Goal: Task Accomplishment & Management: Use online tool/utility

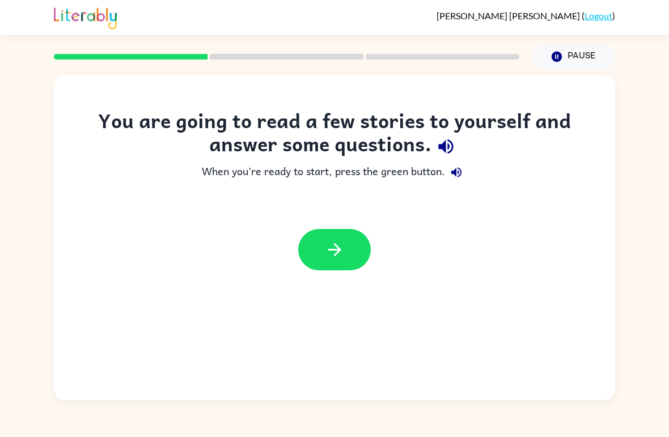
click at [358, 249] on button "button" at bounding box center [334, 249] width 73 height 41
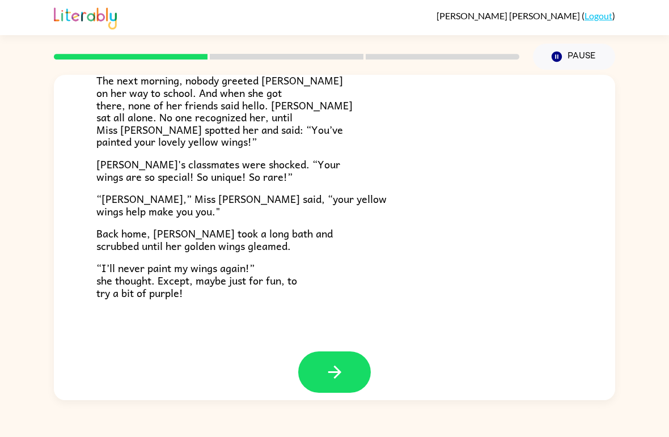
scroll to position [305, 0]
click at [342, 363] on icon "button" at bounding box center [335, 373] width 20 height 20
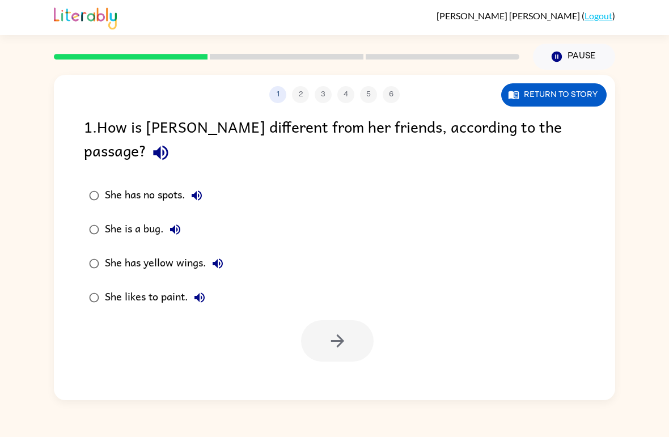
scroll to position [0, 0]
click at [330, 331] on icon "button" at bounding box center [338, 341] width 20 height 20
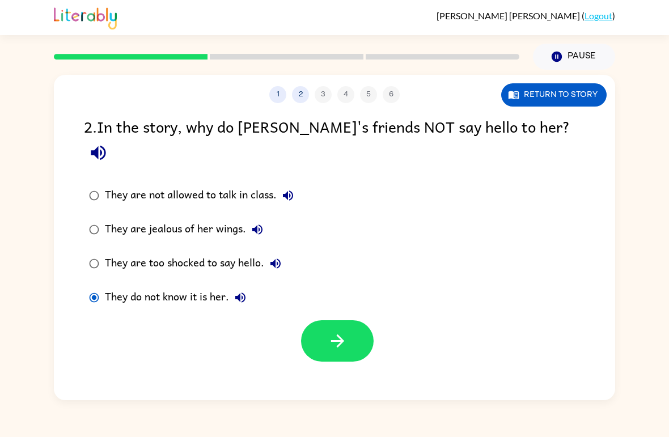
click at [352, 320] on button "button" at bounding box center [337, 340] width 73 height 41
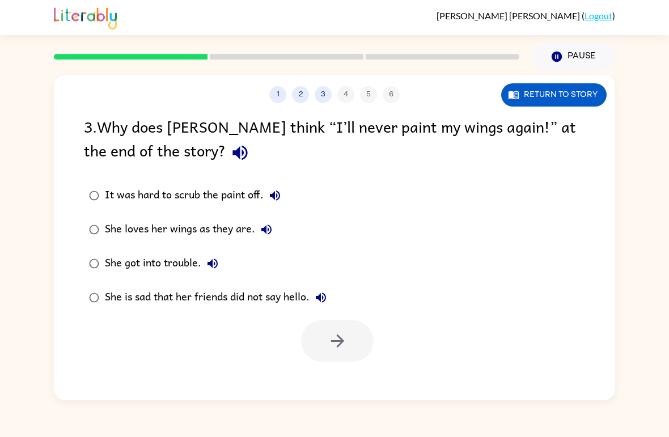
click at [104, 225] on label "She loves her wings as they are." at bounding box center [208, 230] width 260 height 34
click at [344, 344] on icon "button" at bounding box center [338, 341] width 20 height 20
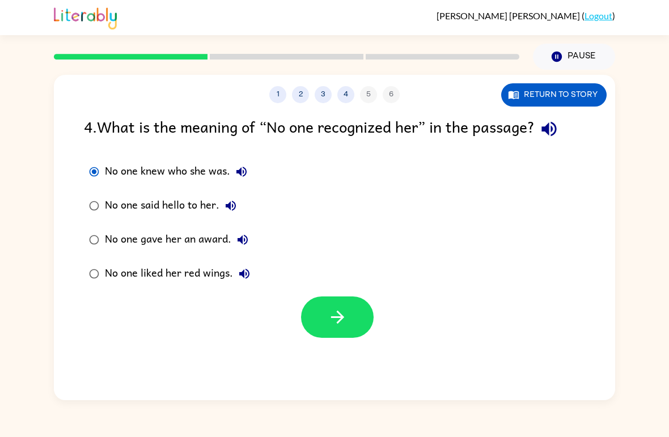
click at [330, 320] on icon "button" at bounding box center [338, 317] width 20 height 20
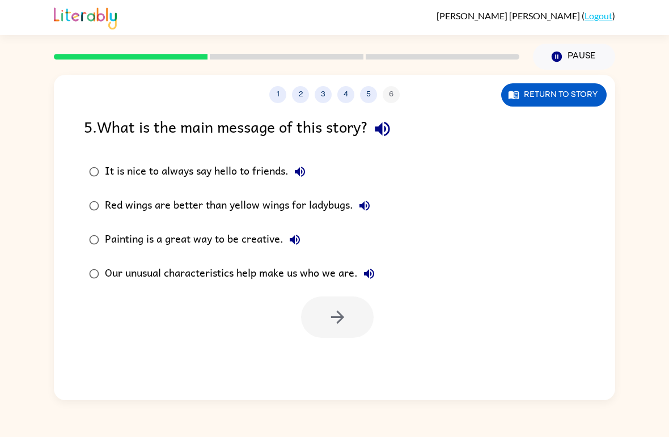
click at [108, 264] on div "Our unusual characteristics help make us who we are." at bounding box center [243, 274] width 276 height 23
click at [337, 318] on icon "button" at bounding box center [337, 317] width 13 height 13
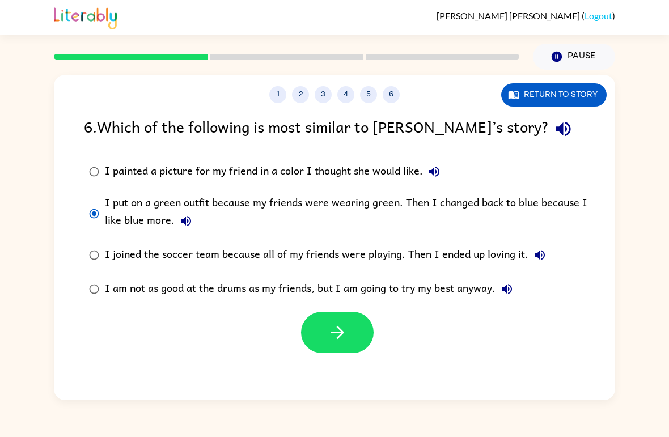
click at [354, 337] on button "button" at bounding box center [337, 332] width 73 height 41
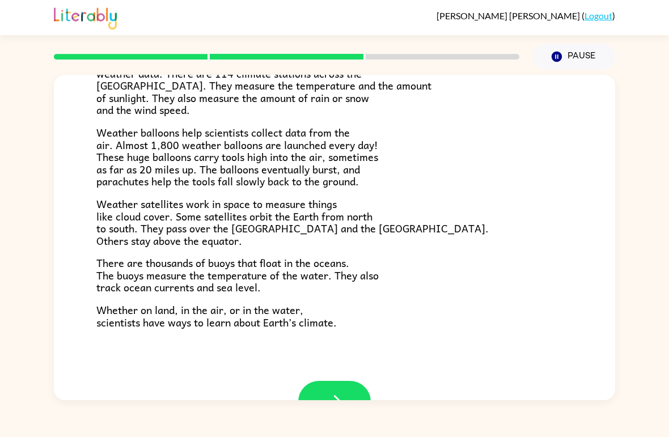
scroll to position [277, 0]
click at [320, 380] on button "button" at bounding box center [334, 400] width 73 height 41
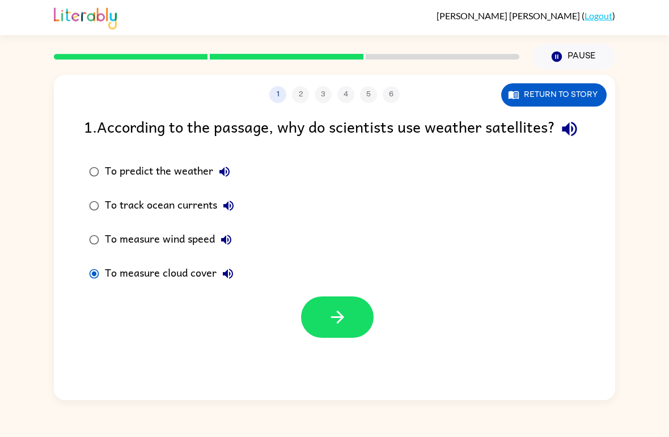
click at [350, 338] on button "button" at bounding box center [337, 317] width 73 height 41
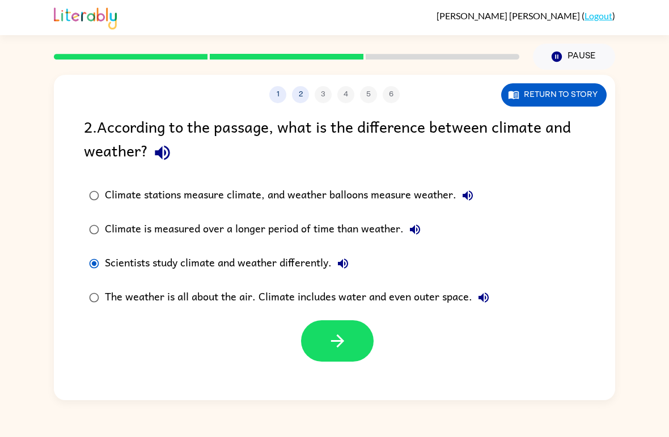
click at [358, 351] on button "button" at bounding box center [337, 340] width 73 height 41
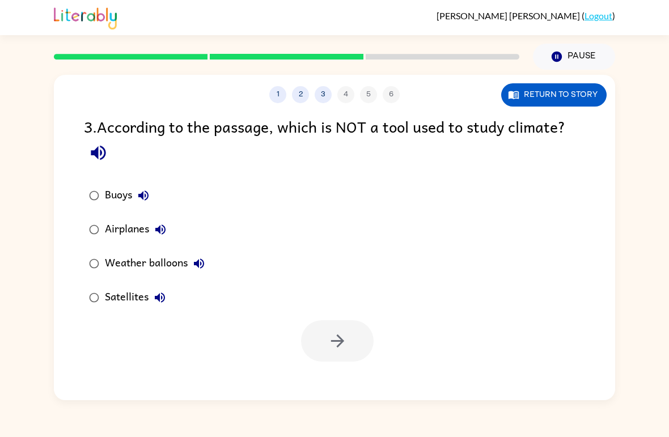
click at [79, 231] on label "Airplanes" at bounding box center [147, 230] width 138 height 34
click at [327, 343] on button "button" at bounding box center [337, 340] width 73 height 41
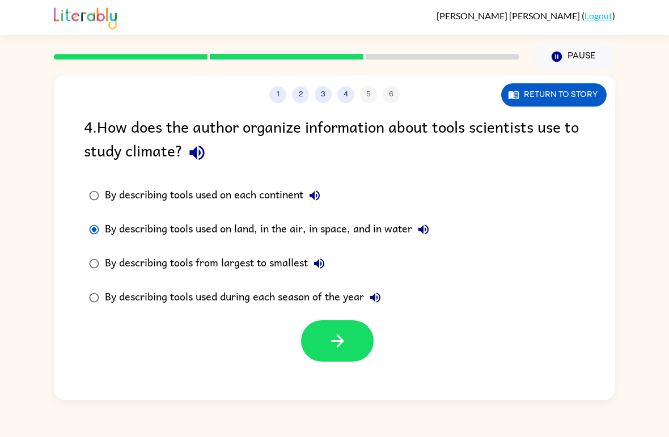
click at [338, 348] on icon "button" at bounding box center [337, 341] width 13 height 13
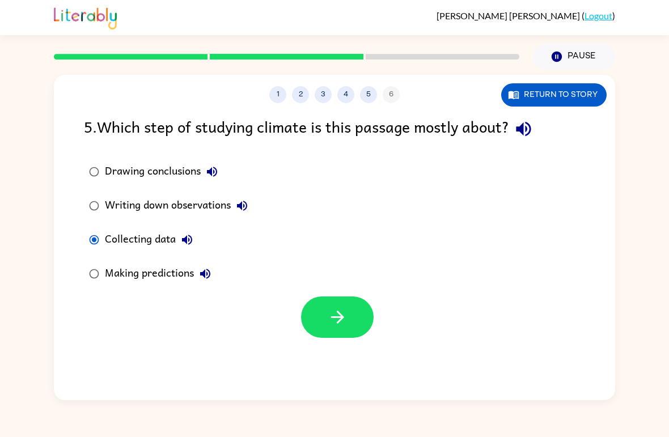
click at [361, 319] on button "button" at bounding box center [337, 317] width 73 height 41
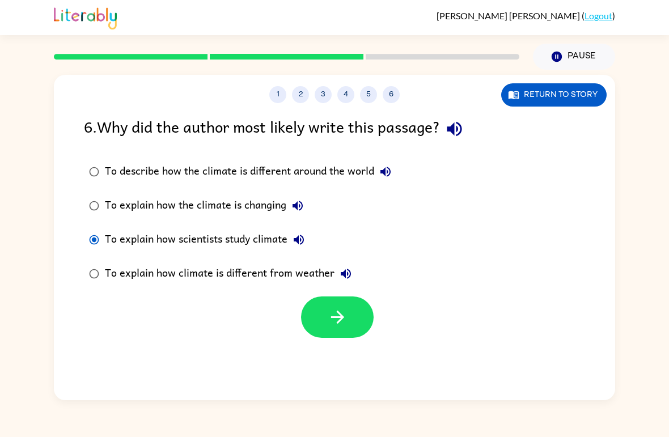
click at [337, 335] on button "button" at bounding box center [337, 317] width 73 height 41
